Goal: Task Accomplishment & Management: Manage account settings

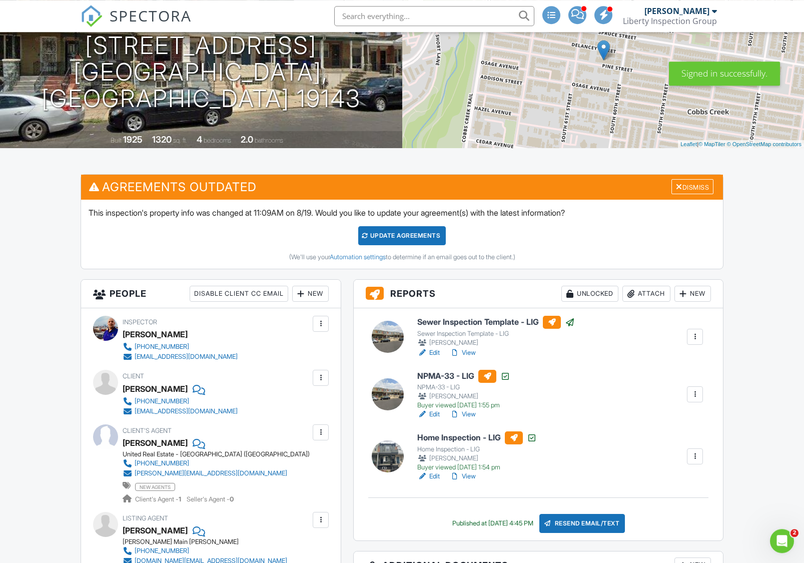
scroll to position [119, 0]
click at [591, 530] on div "Resend Email/Text" at bounding box center [583, 523] width 86 height 19
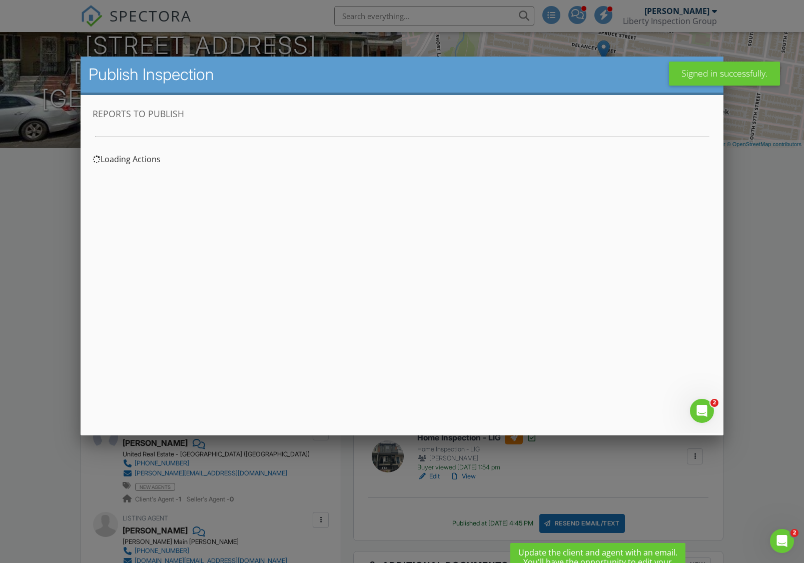
scroll to position [0, 0]
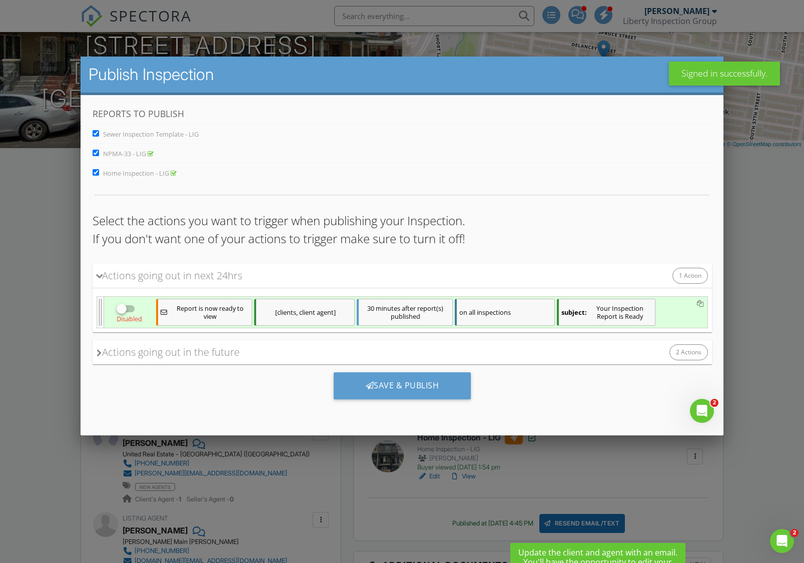
click at [99, 131] on input "Sewer Inspection Template - LIG" at bounding box center [95, 133] width 7 height 7
checkbox input "false"
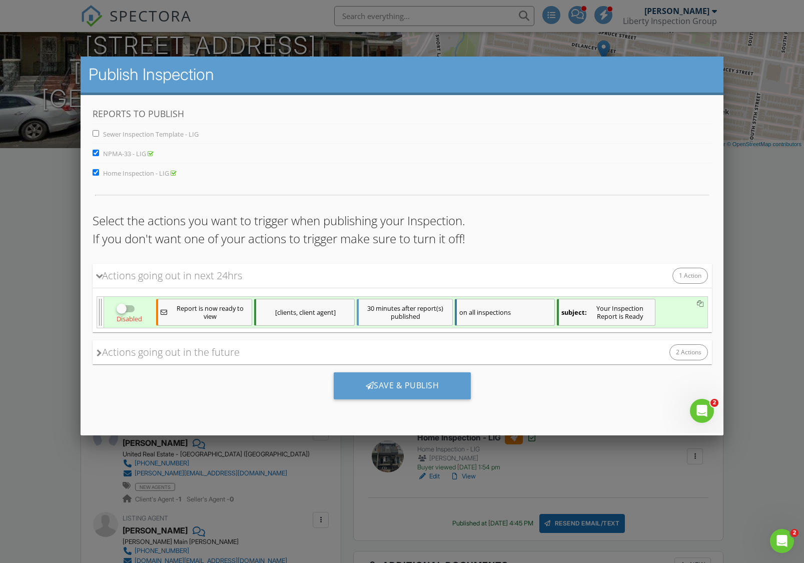
click at [95, 156] on input "NPMA-33 - LIG" at bounding box center [95, 152] width 7 height 7
checkbox input "false"
click at [98, 170] on input "Home Inspection - LIG" at bounding box center [95, 172] width 7 height 7
checkbox input "false"
click at [103, 131] on label "Sewer Inspection Template - LIG" at bounding box center [145, 133] width 106 height 9
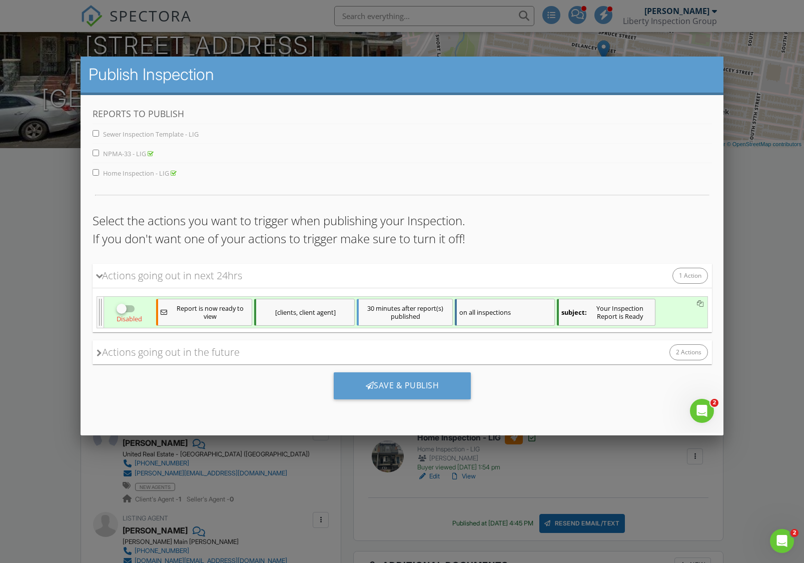
click at [99, 131] on input "Sewer Inspection Template - LIG" at bounding box center [95, 133] width 7 height 7
checkbox input "true"
click at [126, 313] on div at bounding box center [121, 308] width 17 height 17
checkbox input "true"
click at [393, 387] on div "Save & Publish" at bounding box center [402, 385] width 138 height 27
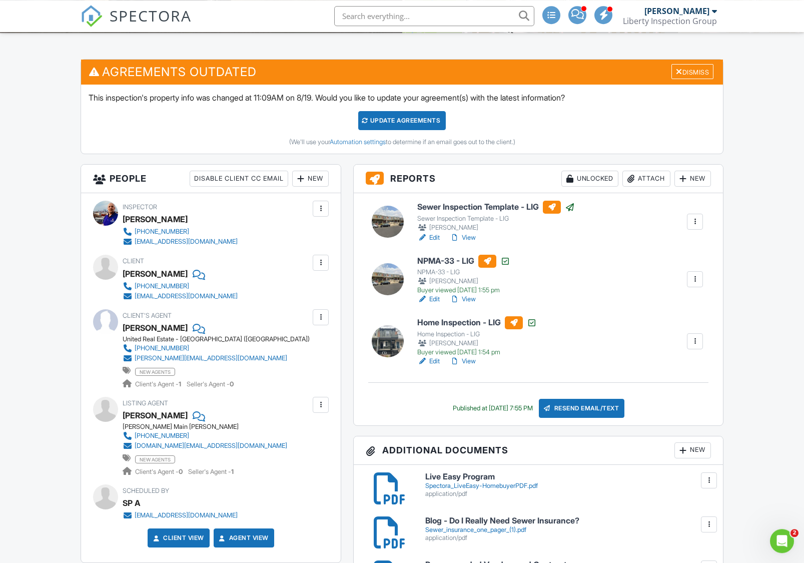
scroll to position [249, 0]
